Goal: Task Accomplishment & Management: Manage account settings

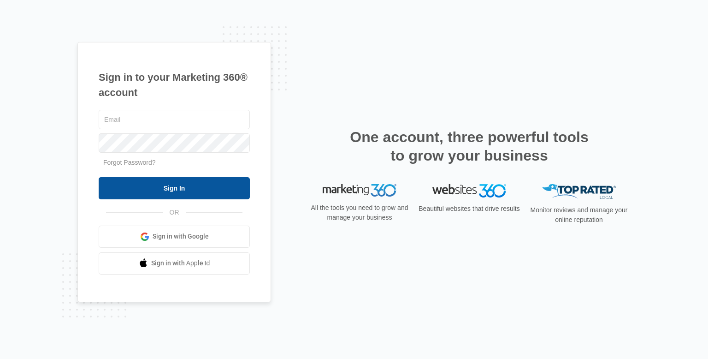
type input "[EMAIL_ADDRESS][DOMAIN_NAME]"
click at [185, 187] on input "Sign In" at bounding box center [174, 188] width 151 height 22
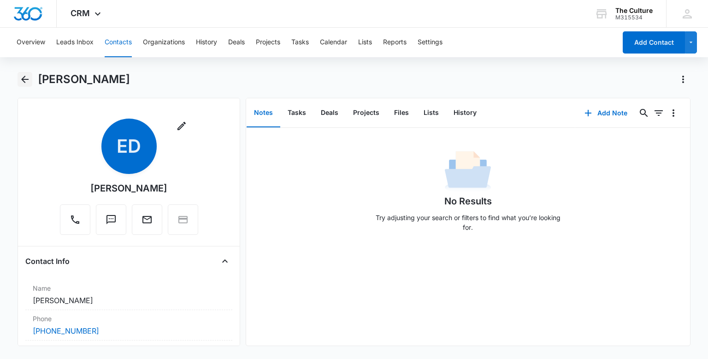
click at [24, 80] on icon "Back" at bounding box center [24, 79] width 11 height 11
click at [122, 40] on button "Contacts" at bounding box center [118, 43] width 27 height 30
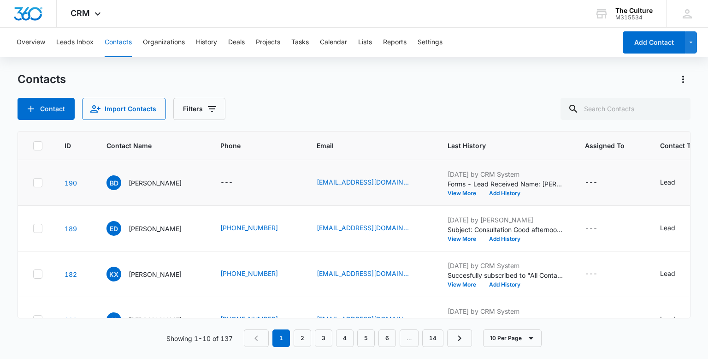
click at [505, 177] on p "[DATE] by CRM System" at bounding box center [505, 174] width 115 height 10
click at [200, 169] on td "BD [PERSON_NAME]" at bounding box center [152, 183] width 114 height 46
click at [537, 184] on p "Forms - Lead Received Name: [PERSON_NAME] Email: [EMAIL_ADDRESS][DOMAIN_NAME] H…" at bounding box center [505, 184] width 115 height 10
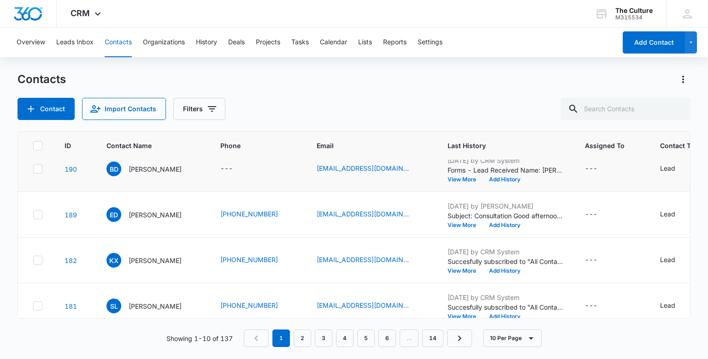
scroll to position [14, 0]
click at [470, 177] on button "View More" at bounding box center [465, 179] width 35 height 6
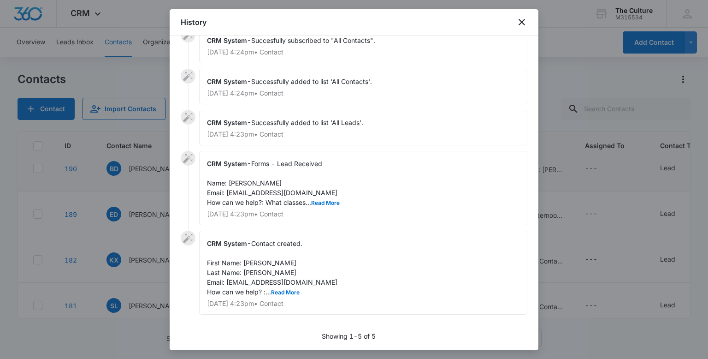
scroll to position [20, 0]
click at [282, 292] on button "Read More" at bounding box center [285, 292] width 29 height 6
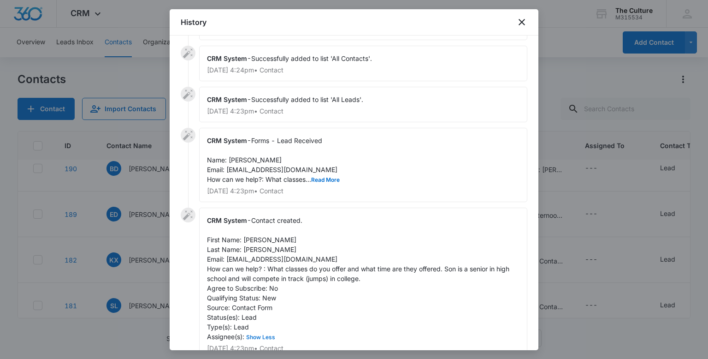
scroll to position [43, 0]
drag, startPoint x: 227, startPoint y: 256, endPoint x: 299, endPoint y: 255, distance: 71.9
click at [299, 255] on div "CRM System - Contact created. First Name: [PERSON_NAME] Last Name: [PERSON_NAME…" at bounding box center [363, 283] width 328 height 152
copy span "[EMAIL_ADDRESS][DOMAIN_NAME]"
click at [567, 78] on div at bounding box center [354, 179] width 708 height 359
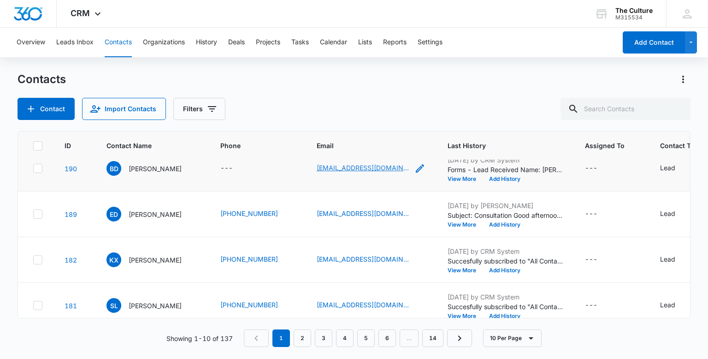
click at [361, 168] on link "[EMAIL_ADDRESS][DOMAIN_NAME]" at bounding box center [363, 168] width 92 height 10
click at [150, 170] on p "[PERSON_NAME]" at bounding box center [155, 169] width 53 height 10
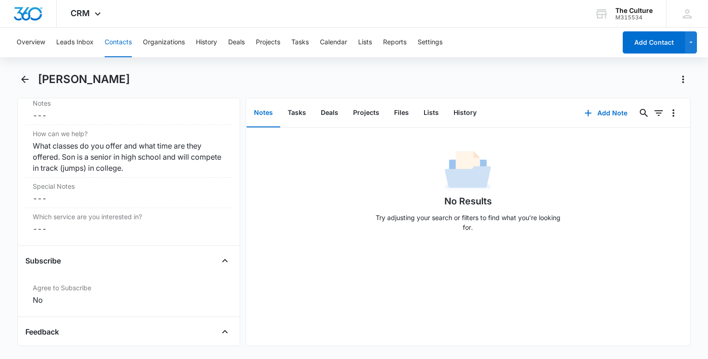
scroll to position [817, 0]
click at [30, 12] on img "Dashboard" at bounding box center [28, 14] width 30 height 14
